Goal: Transaction & Acquisition: Download file/media

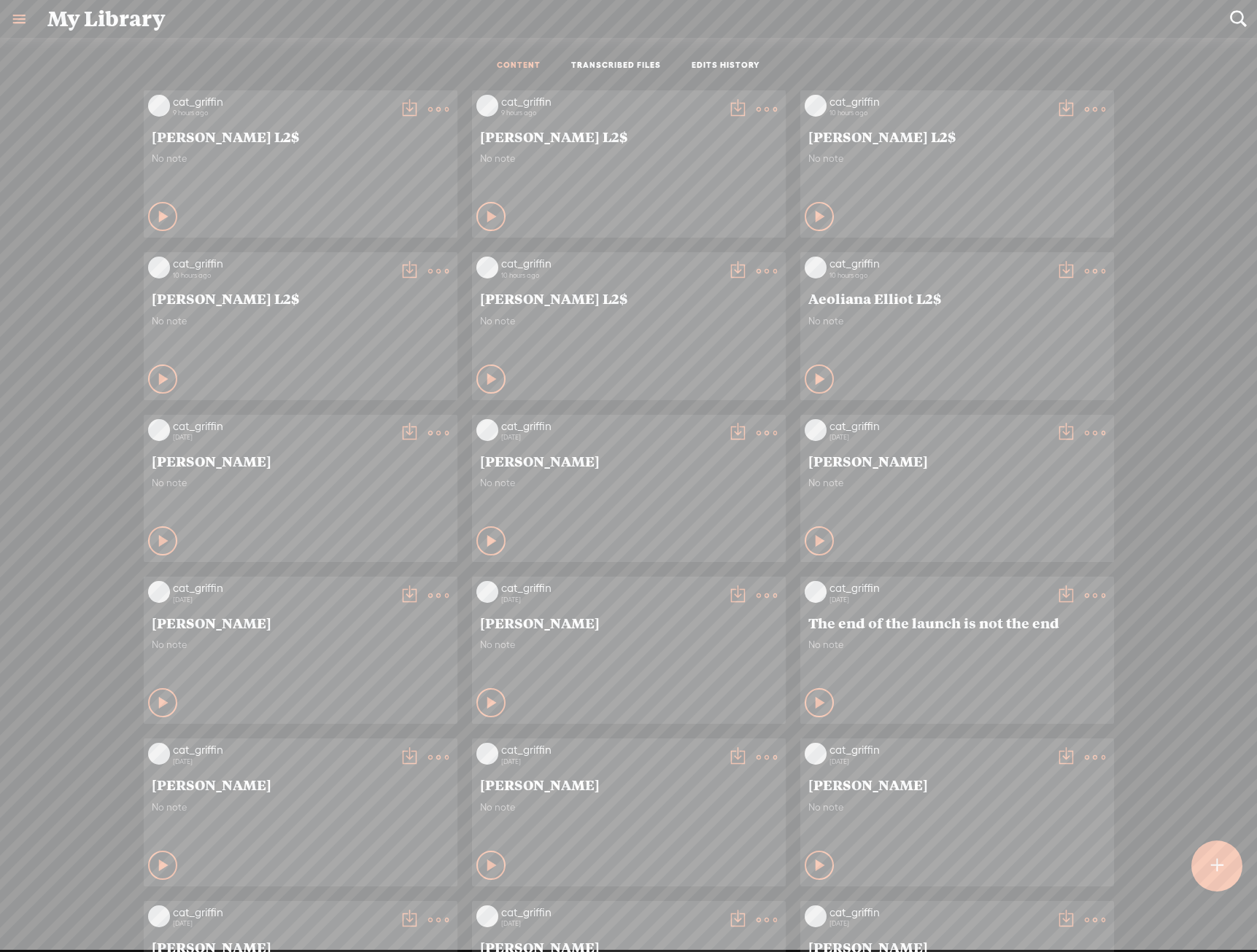
click at [449, 119] on t at bounding box center [438, 109] width 21 height 21
click at [1020, 407] on link "Download as..." at bounding box center [1013, 420] width 146 height 33
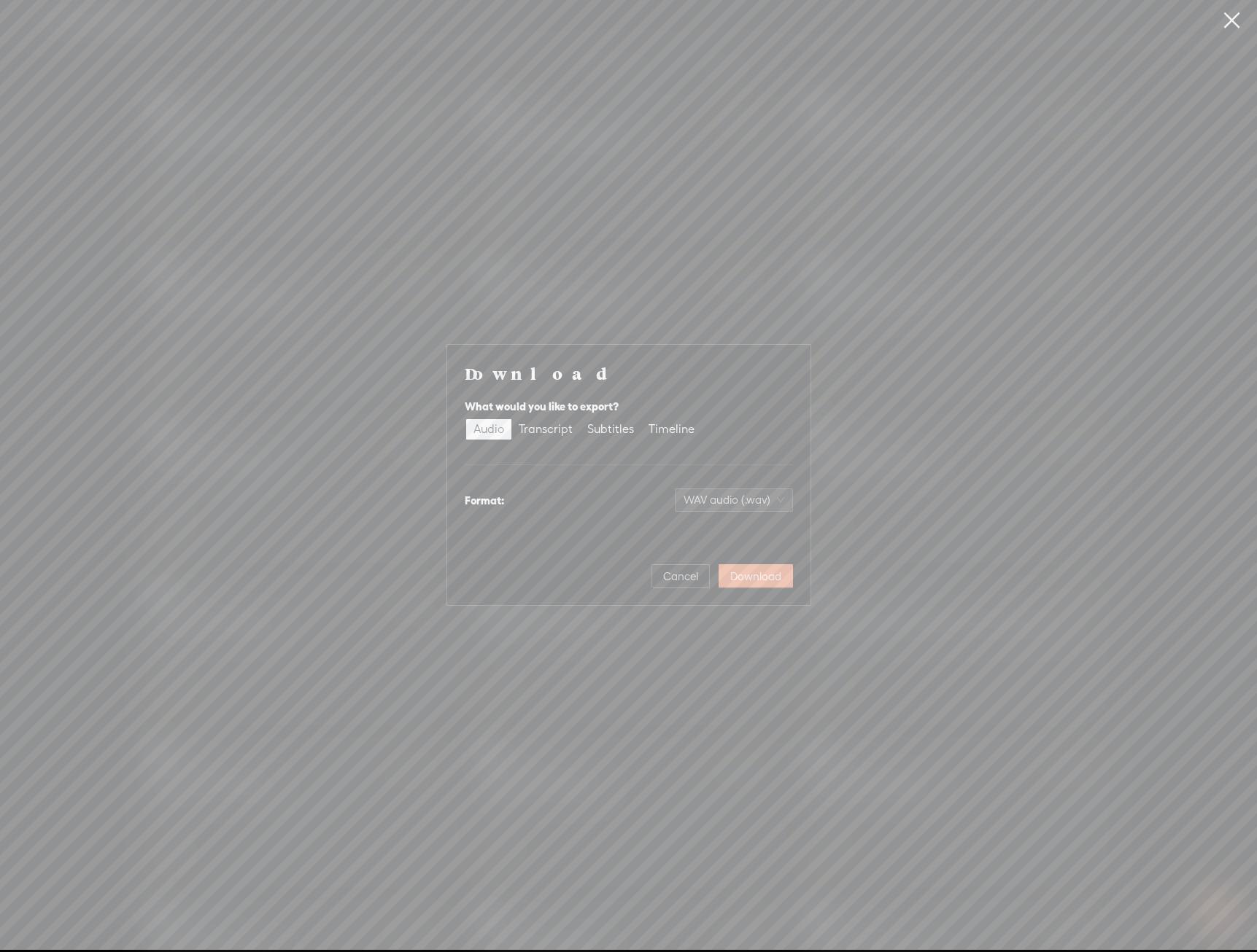
click at [760, 579] on span "Download" at bounding box center [755, 577] width 51 height 14
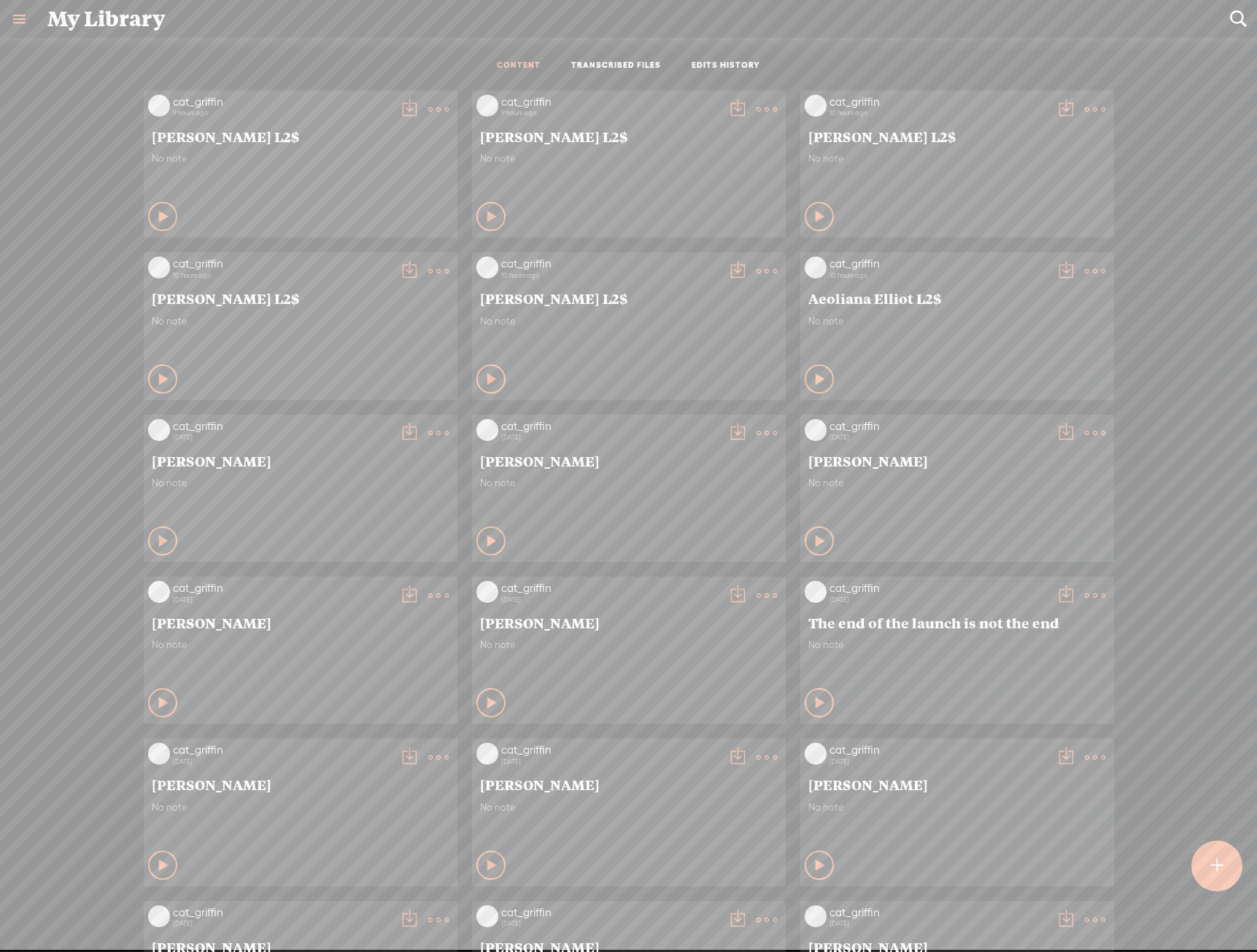
click at [428, 119] on t at bounding box center [438, 109] width 21 height 21
click at [376, 409] on link "Download as..." at bounding box center [357, 420] width 146 height 33
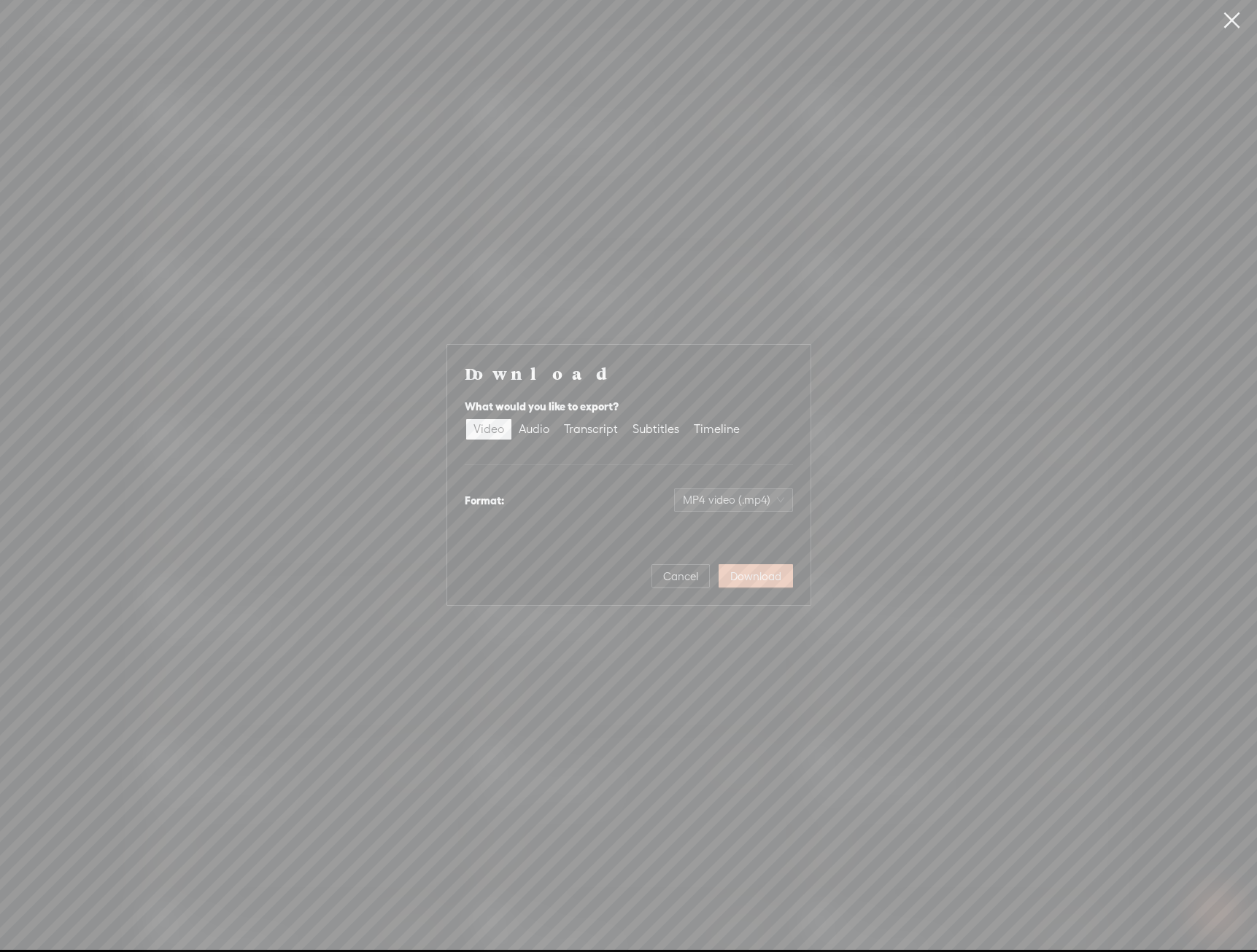
click at [748, 574] on span "Download" at bounding box center [755, 577] width 51 height 14
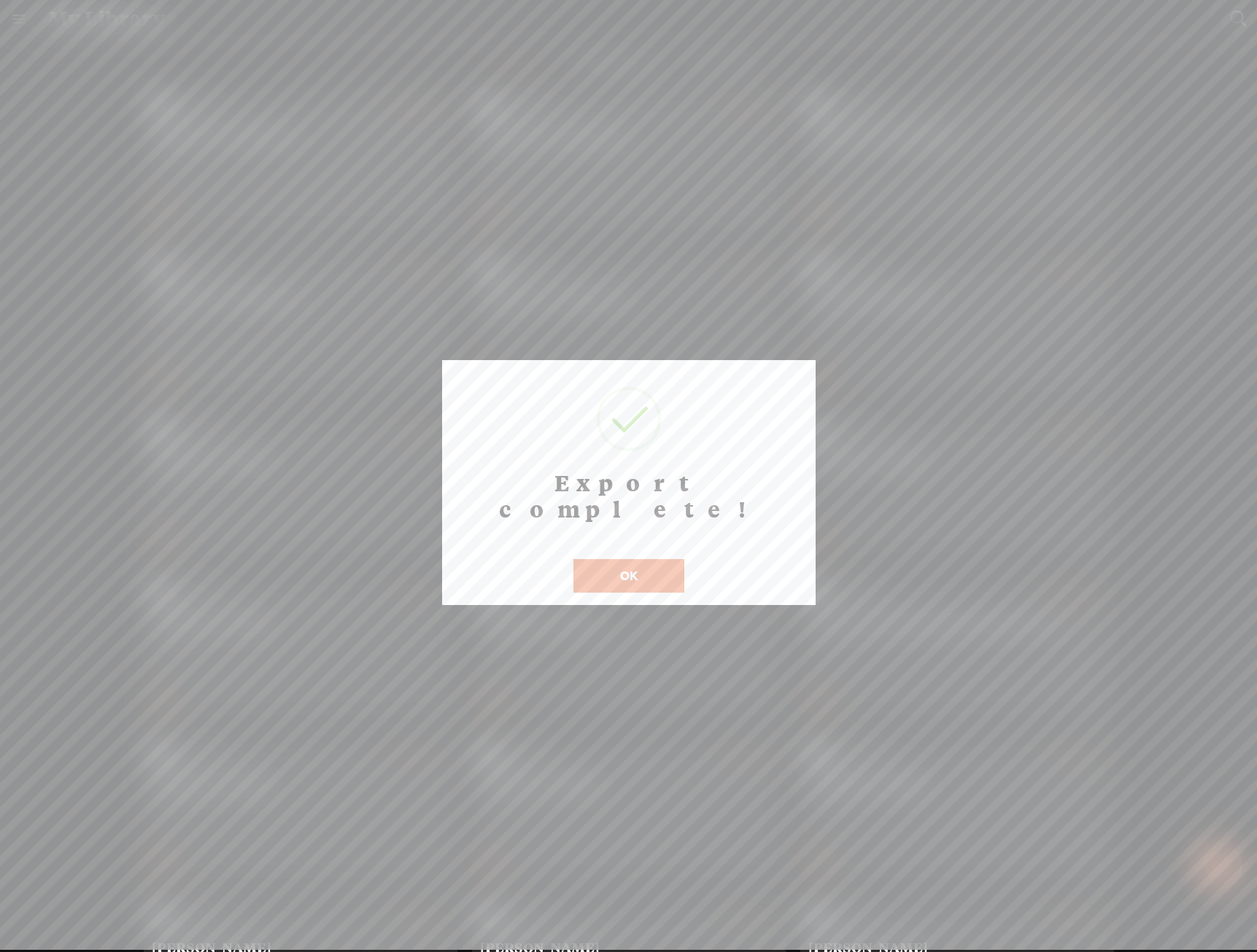
click at [654, 564] on button "OK" at bounding box center [628, 576] width 111 height 33
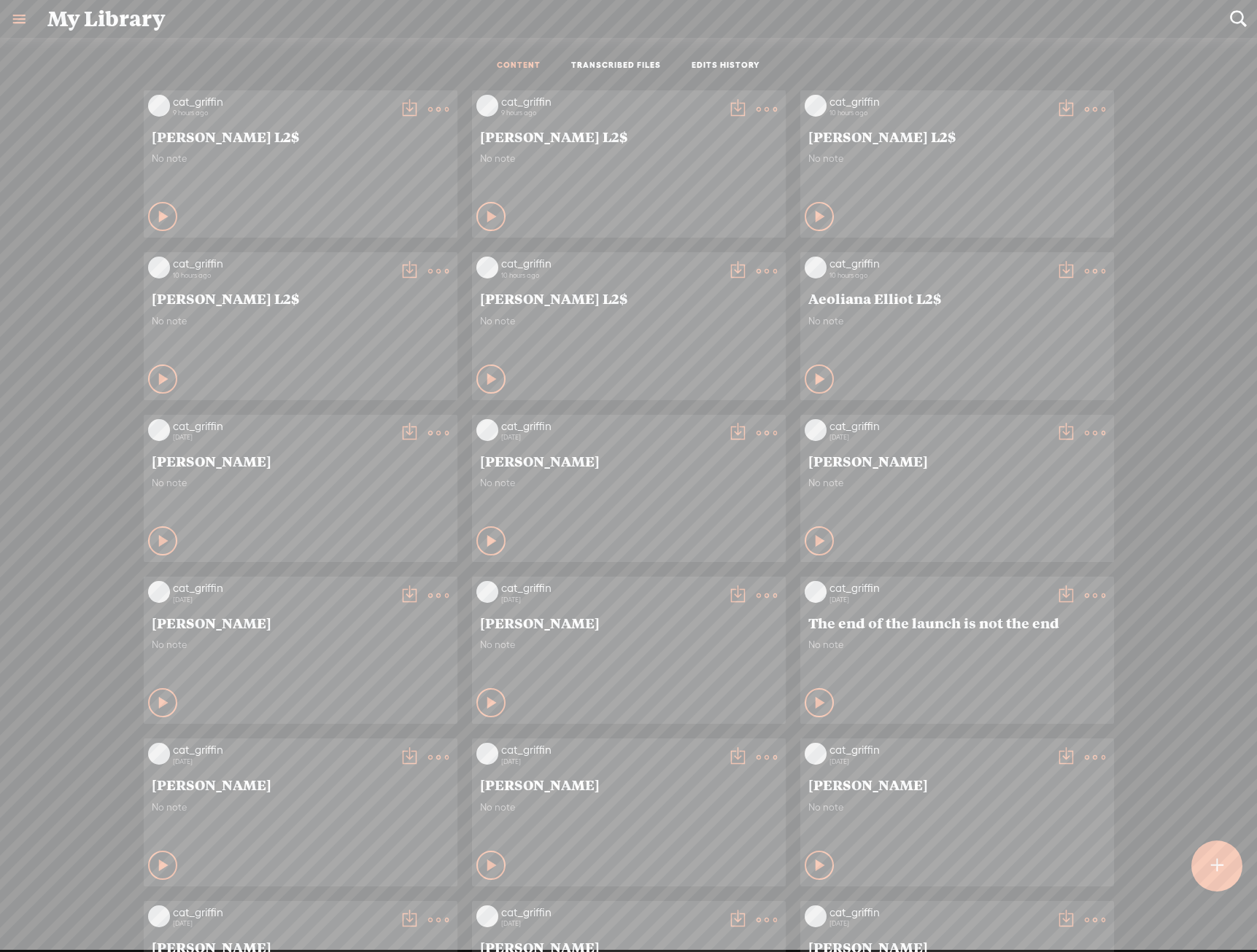
click at [449, 102] on t at bounding box center [438, 109] width 21 height 21
click at [1035, 250] on link "Download as..." at bounding box center [1013, 259] width 146 height 33
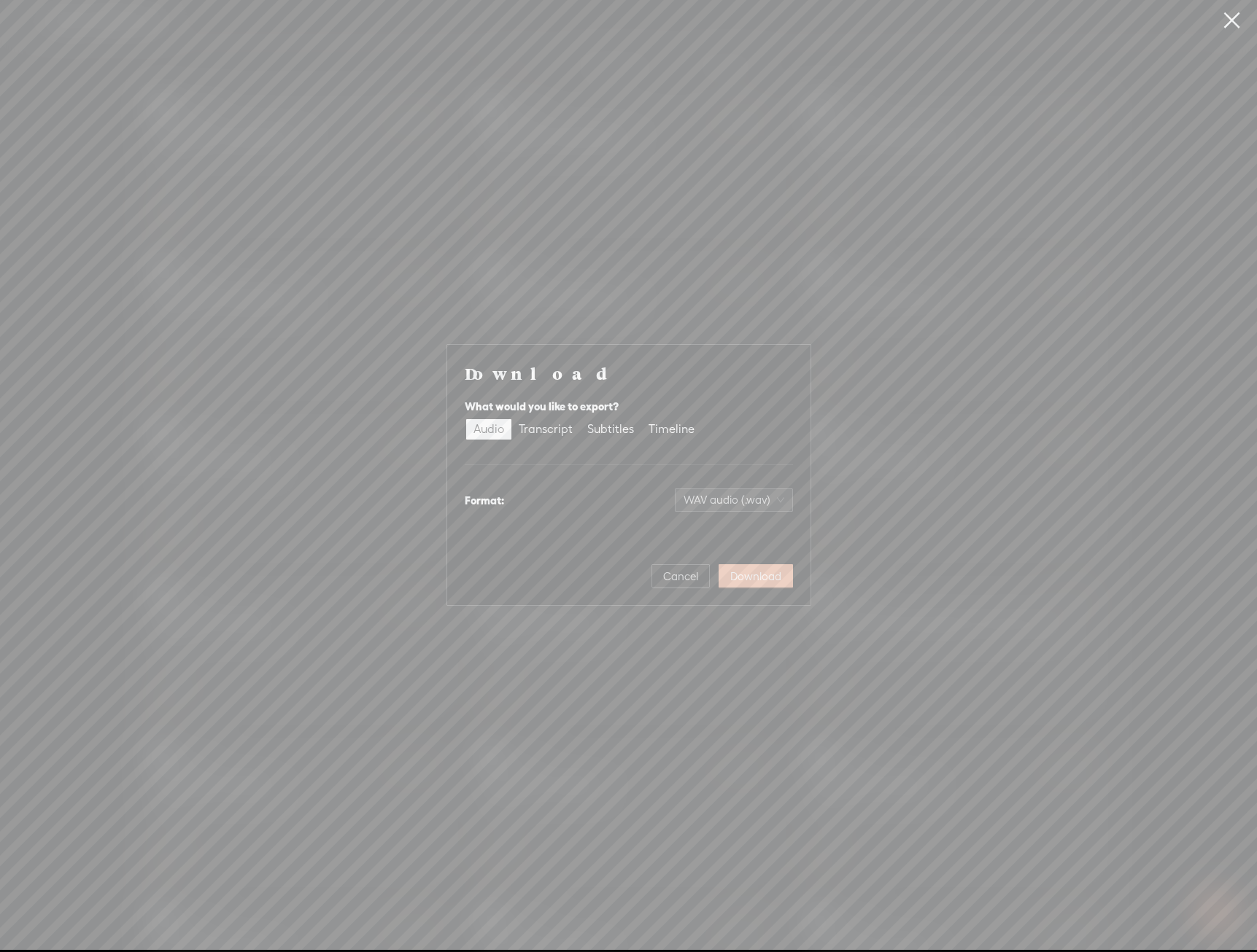
click at [765, 567] on button "Download" at bounding box center [755, 576] width 74 height 24
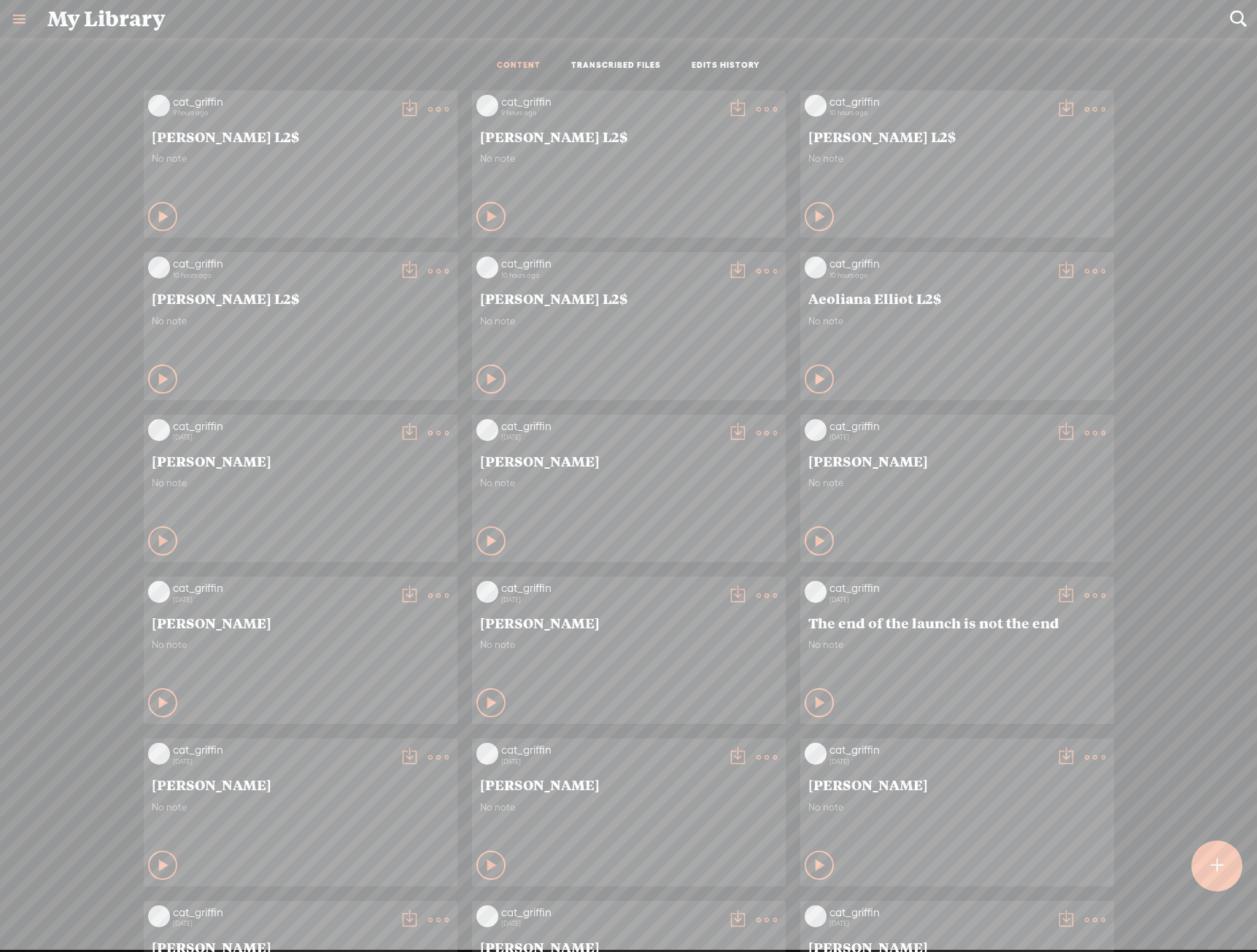
click at [449, 103] on t at bounding box center [438, 109] width 21 height 21
click at [718, 250] on link "Download as..." at bounding box center [685, 259] width 146 height 33
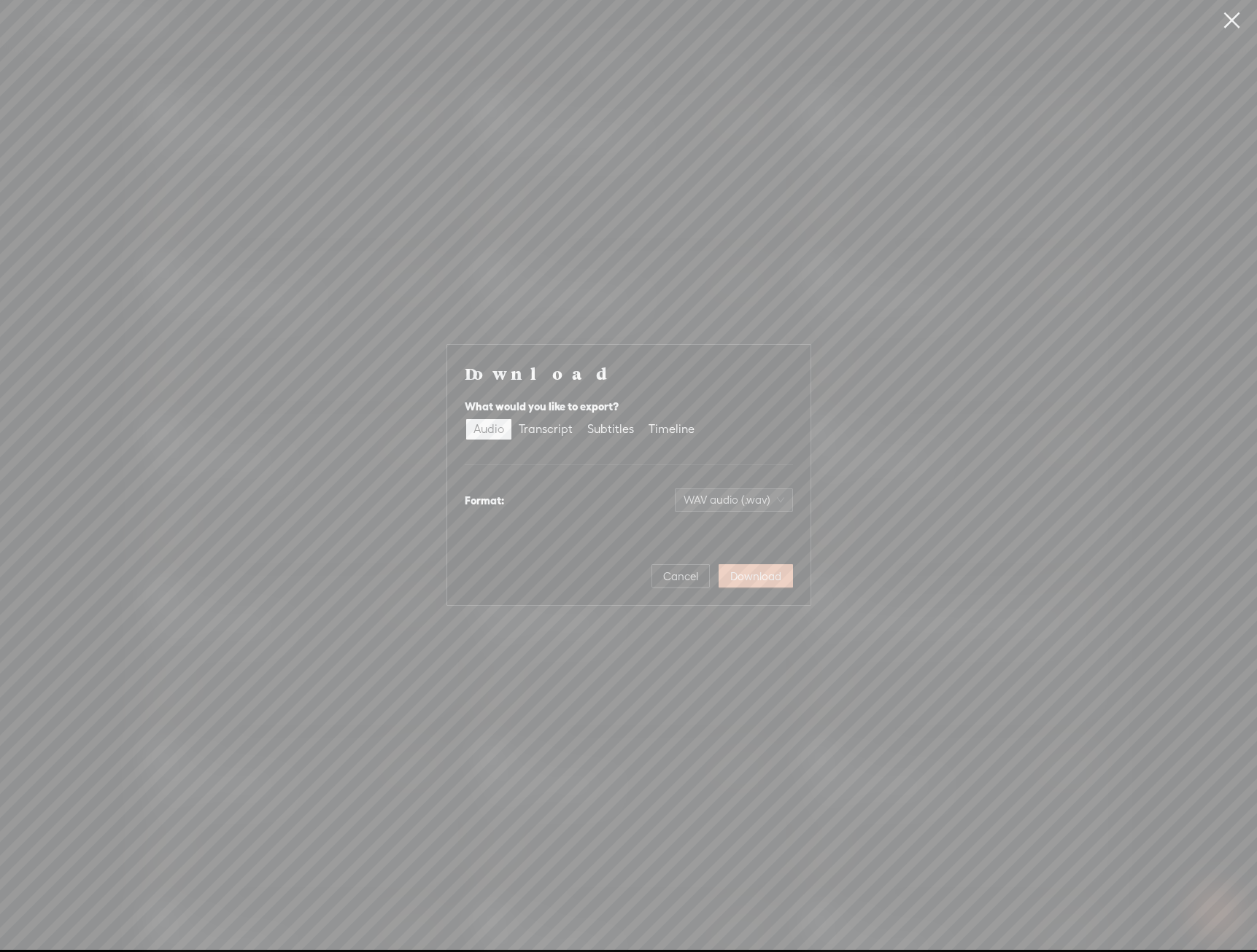
click at [753, 585] on button "Download" at bounding box center [755, 576] width 74 height 24
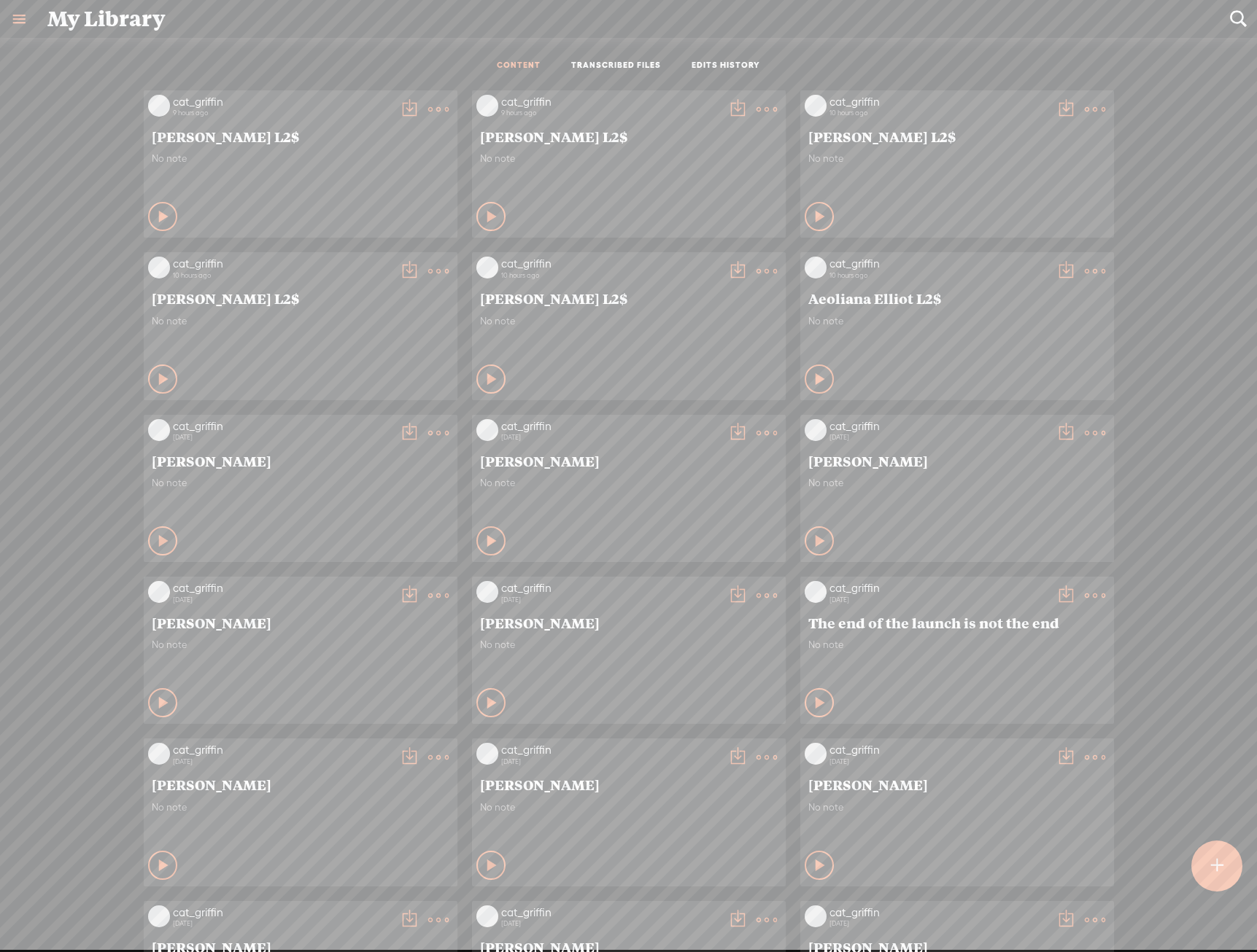
click at [428, 104] on t at bounding box center [438, 109] width 21 height 21
click at [400, 259] on link "Download as..." at bounding box center [357, 259] width 146 height 33
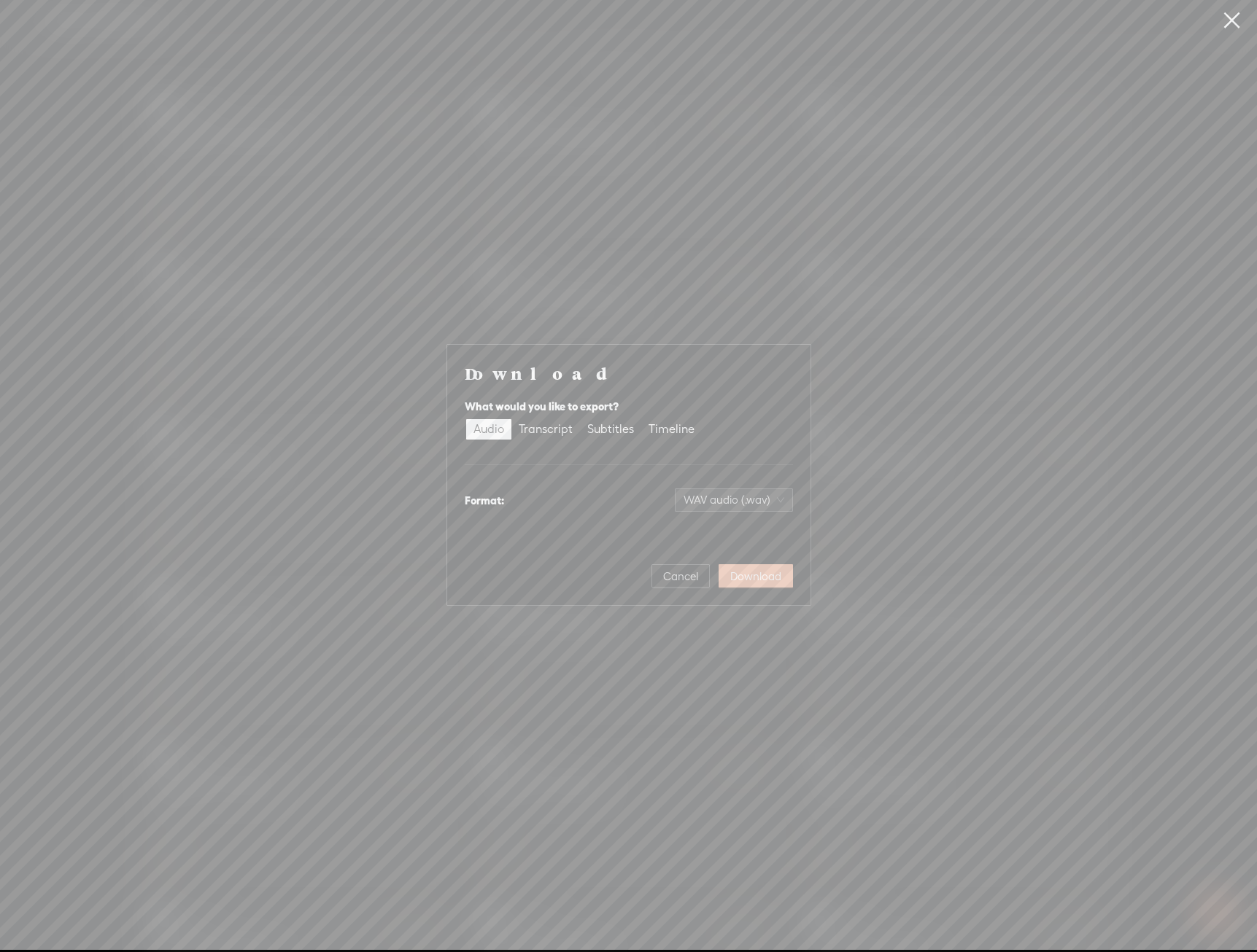
click at [775, 575] on span "Download" at bounding box center [755, 577] width 51 height 14
